Goal: Task Accomplishment & Management: Use online tool/utility

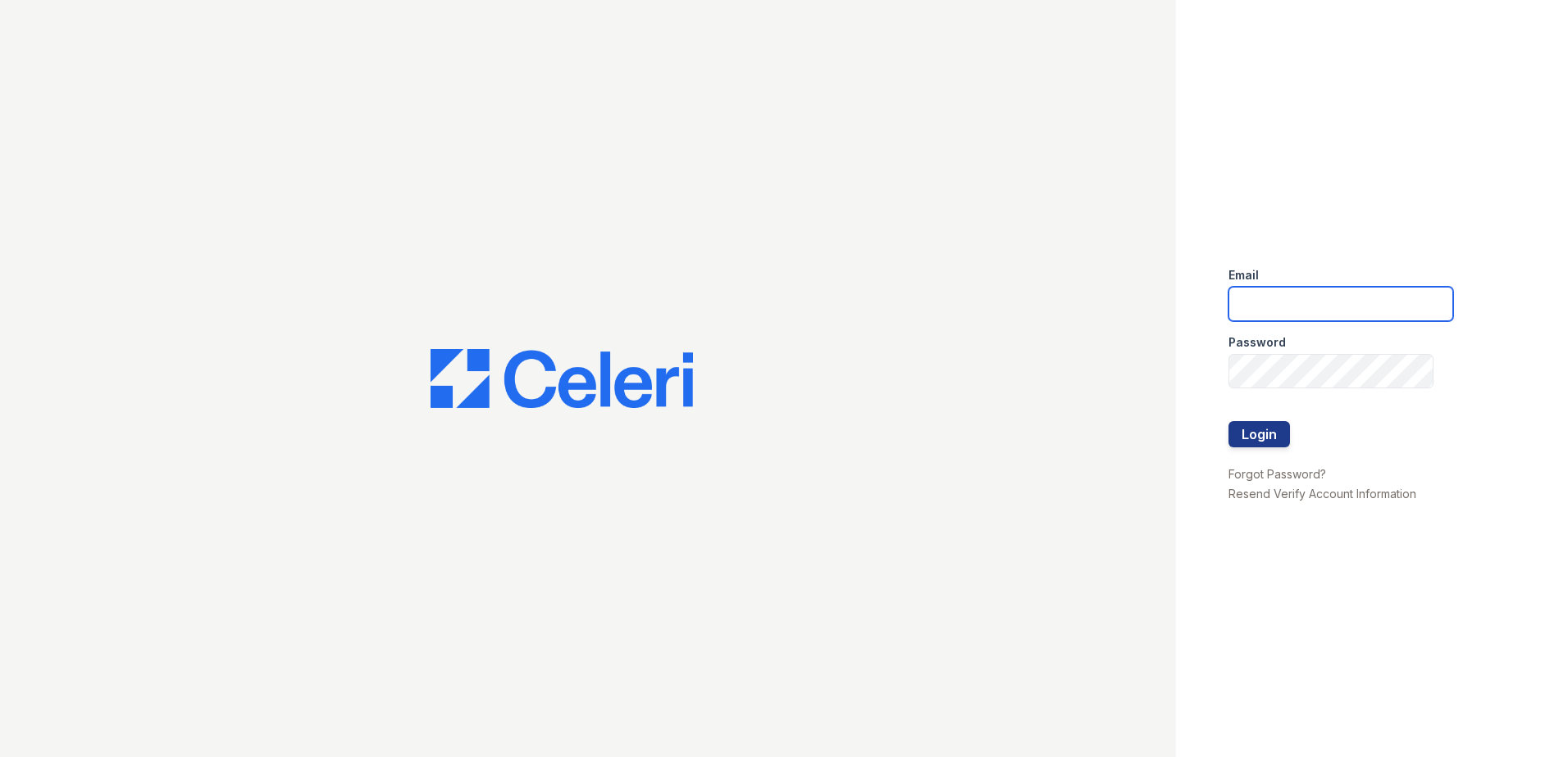
click at [1268, 308] on input "email" at bounding box center [1341, 304] width 225 height 34
type input "mdillon@trinity-pm.com"
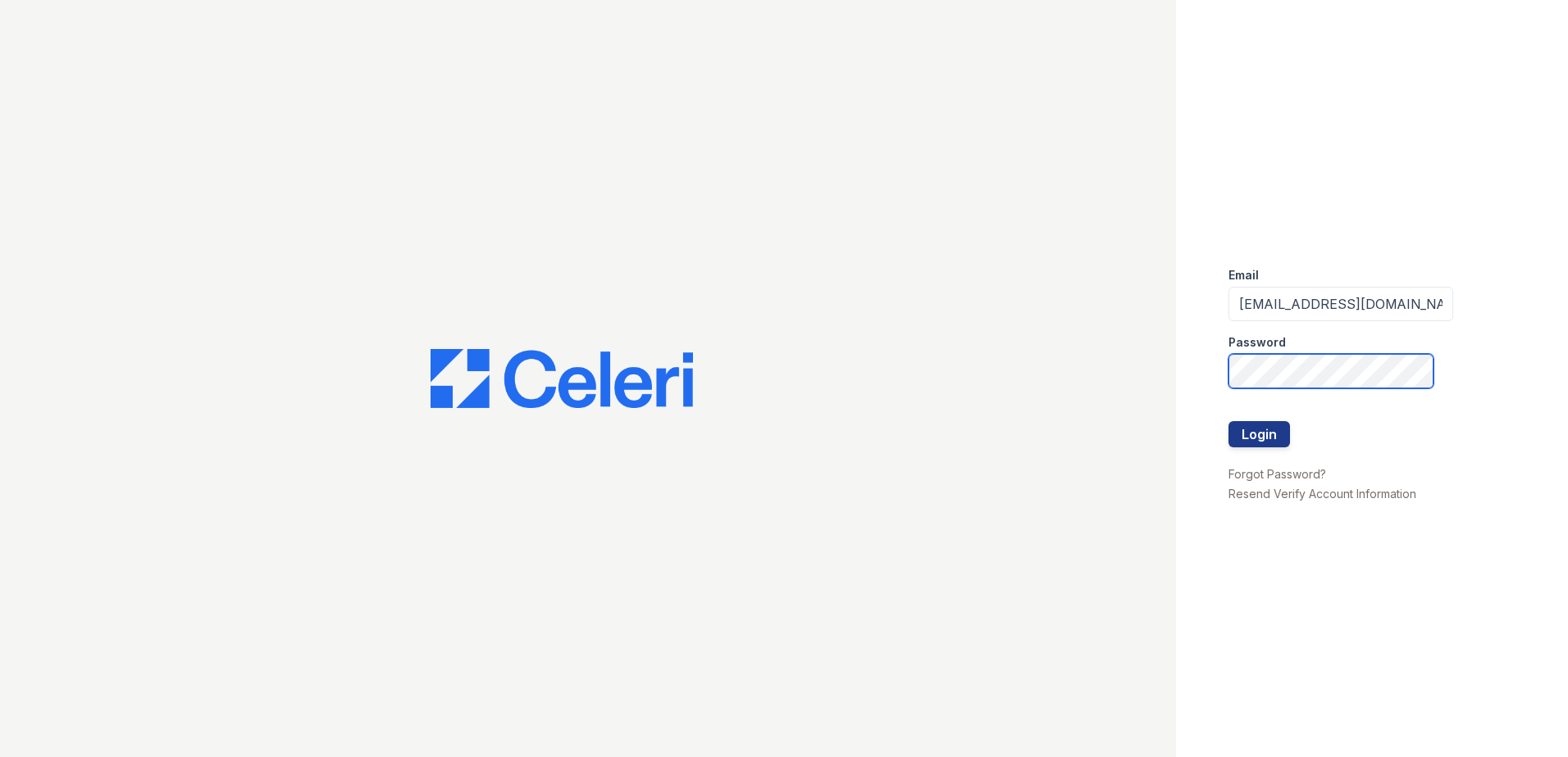
click at [1229, 421] on button "Login" at bounding box center [1259, 434] width 61 height 26
click at [1273, 436] on button "Login" at bounding box center [1259, 434] width 61 height 26
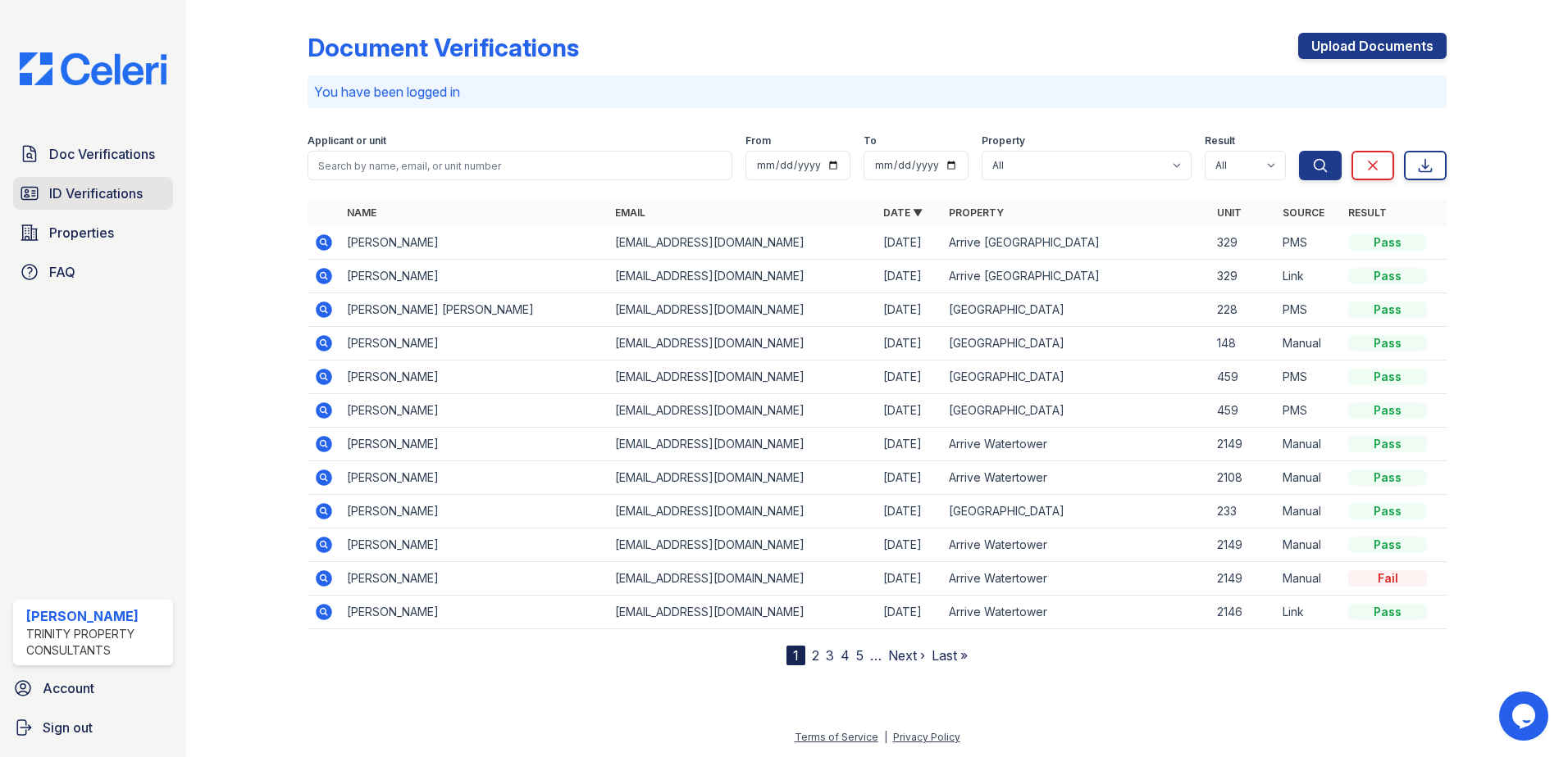
click at [121, 192] on span "ID Verifications" at bounding box center [97, 194] width 94 height 20
